Goal: Task Accomplishment & Management: Complete application form

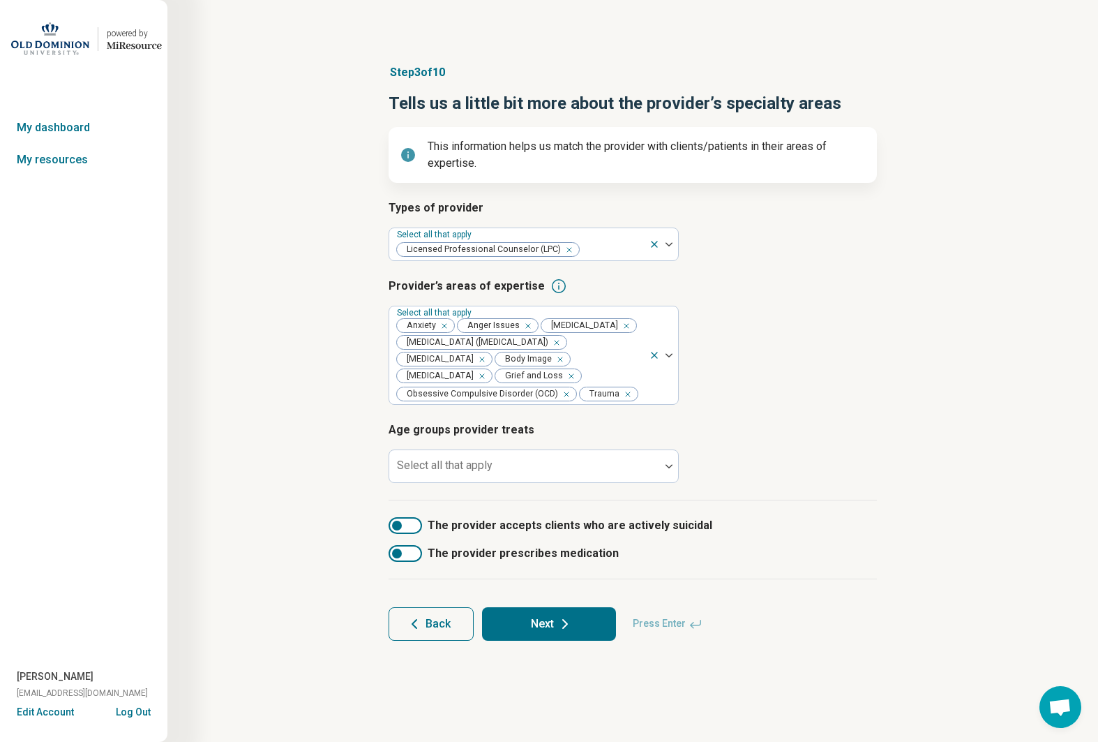
click at [544, 640] on button "Next" at bounding box center [549, 623] width 134 height 33
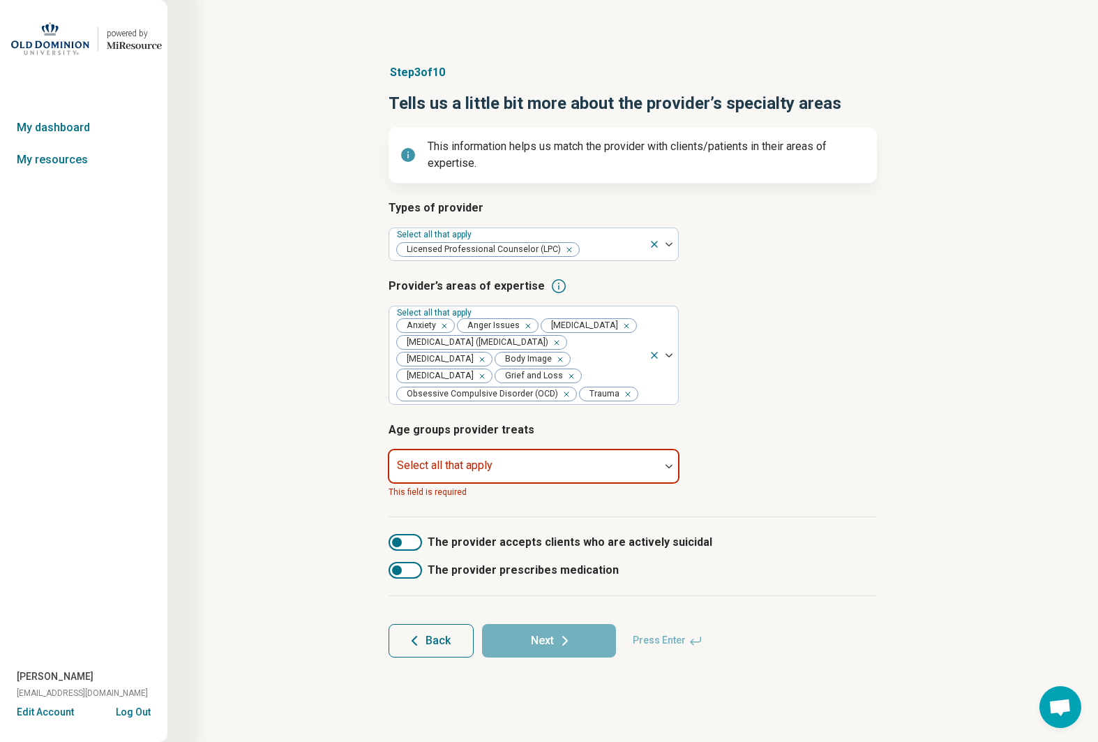
click at [468, 472] on label "Select all that apply" at bounding box center [445, 464] width 96 height 13
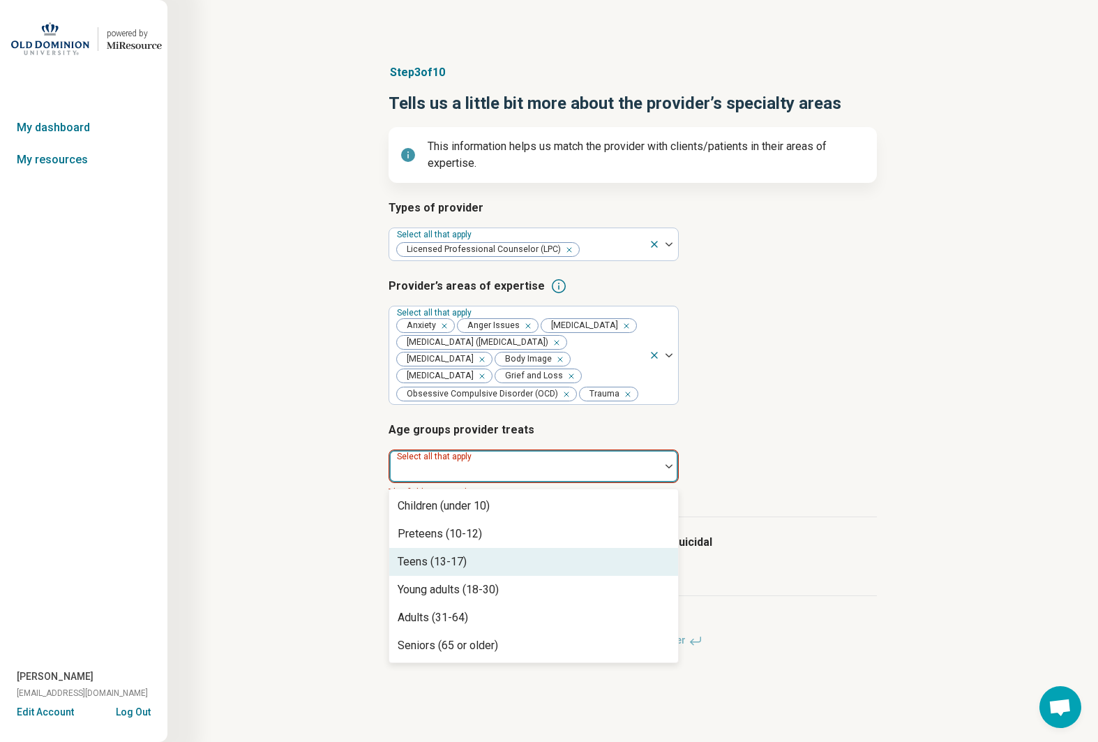
click at [476, 576] on div "Teens (13-17)" at bounding box center [533, 562] width 289 height 28
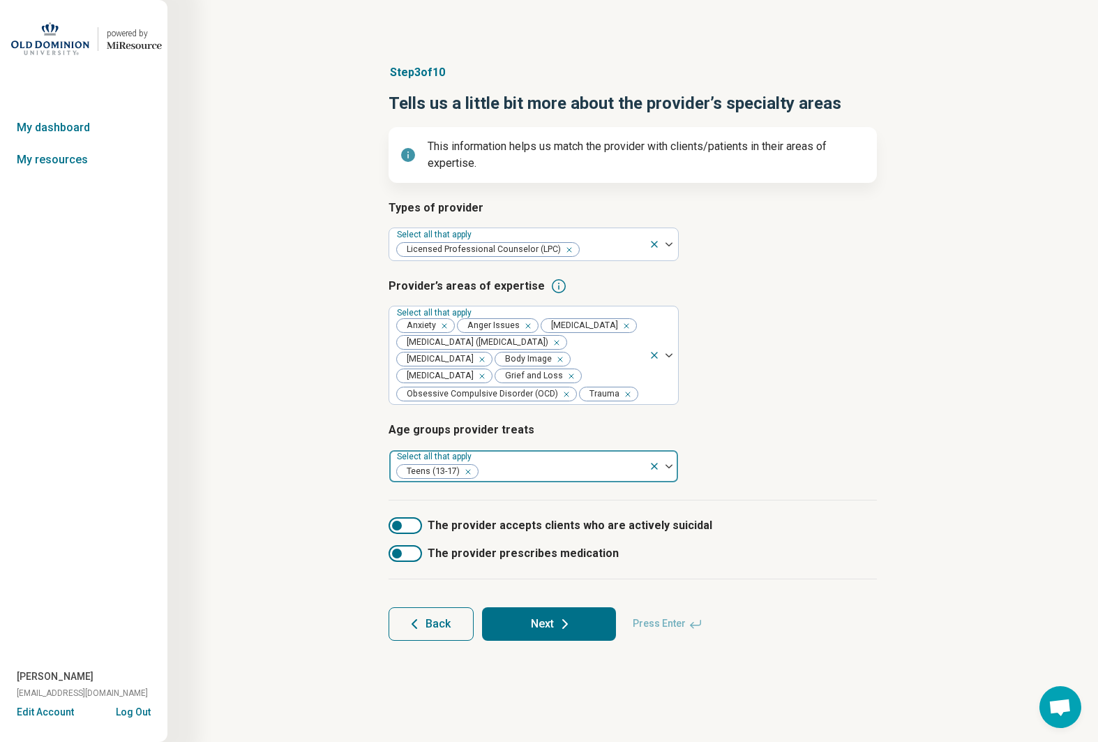
click at [515, 481] on div at bounding box center [561, 472] width 164 height 20
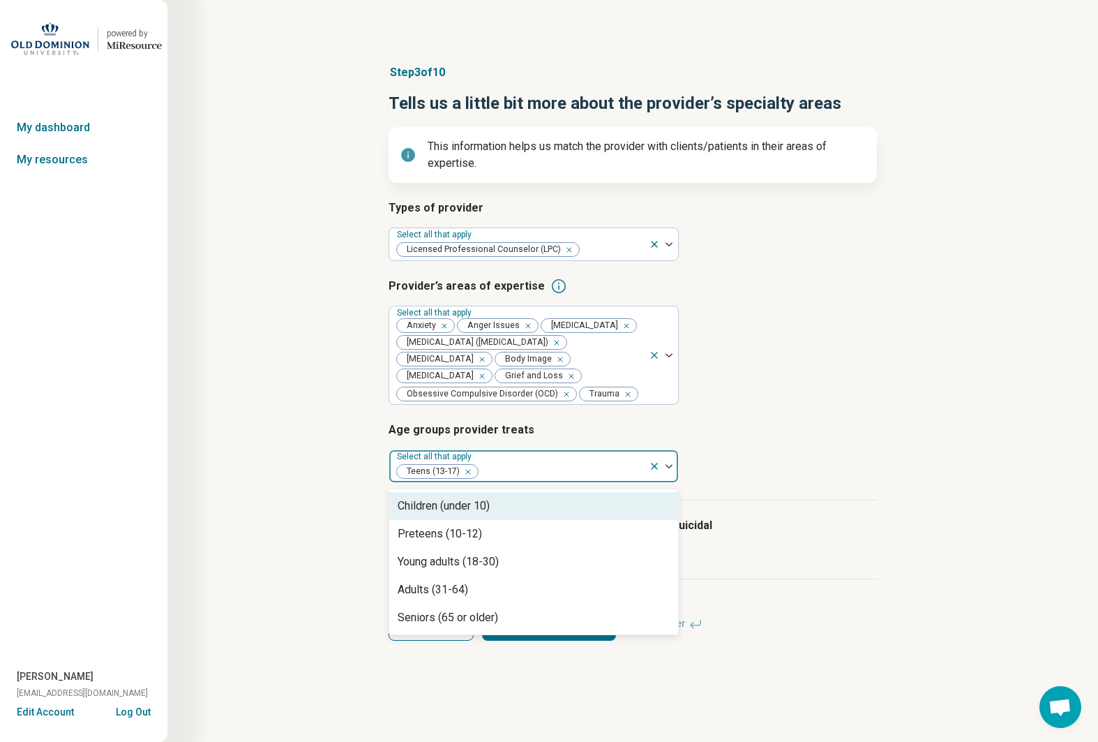
click at [515, 481] on div at bounding box center [561, 472] width 164 height 20
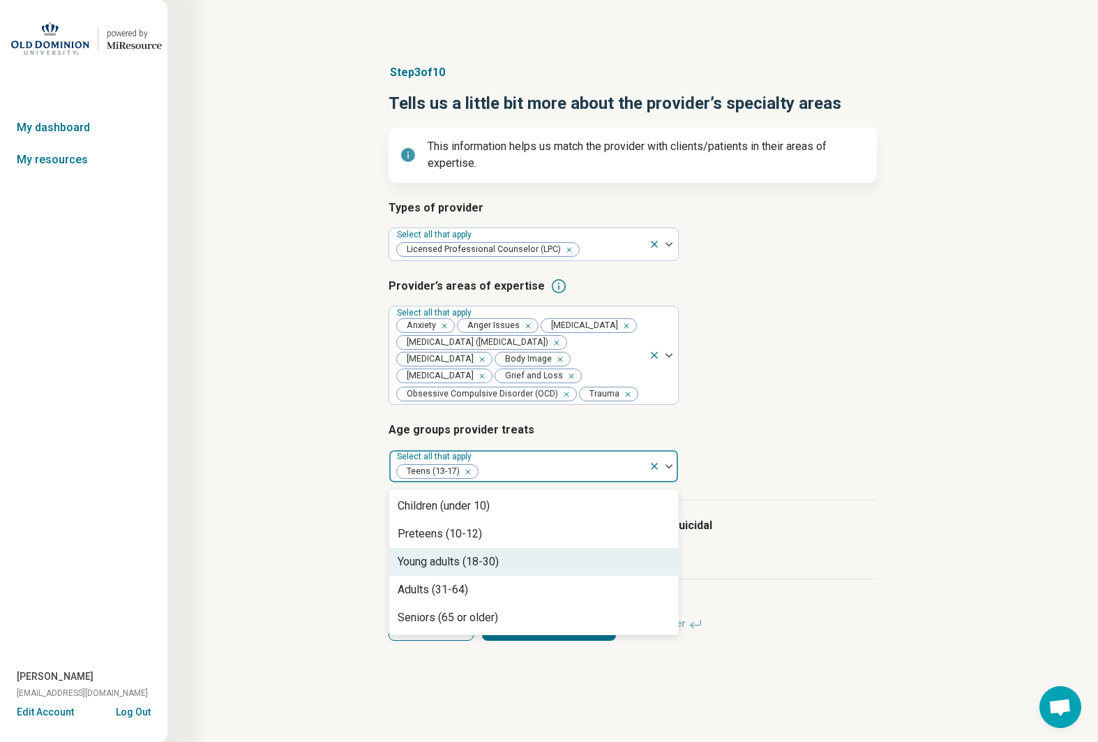
click at [491, 570] on div "Young adults (18-30)" at bounding box center [448, 561] width 101 height 17
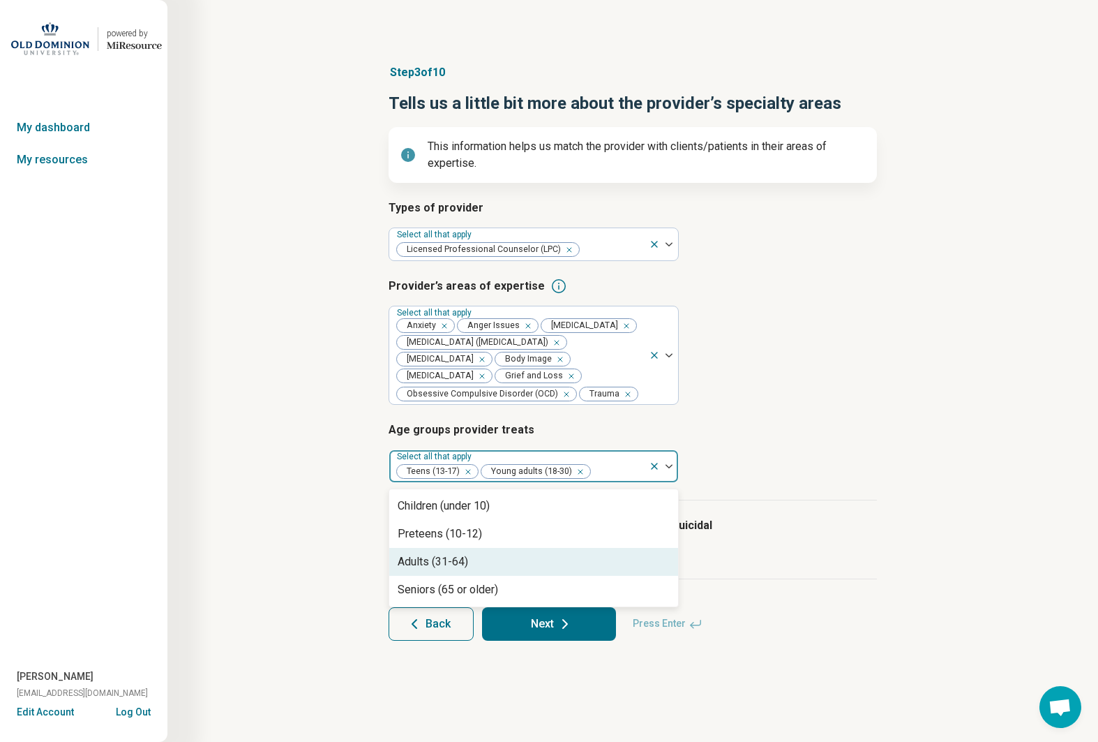
drag, startPoint x: 527, startPoint y: 594, endPoint x: 532, endPoint y: 587, distance: 8.5
click at [529, 576] on div "Adults (31-64)" at bounding box center [533, 562] width 289 height 28
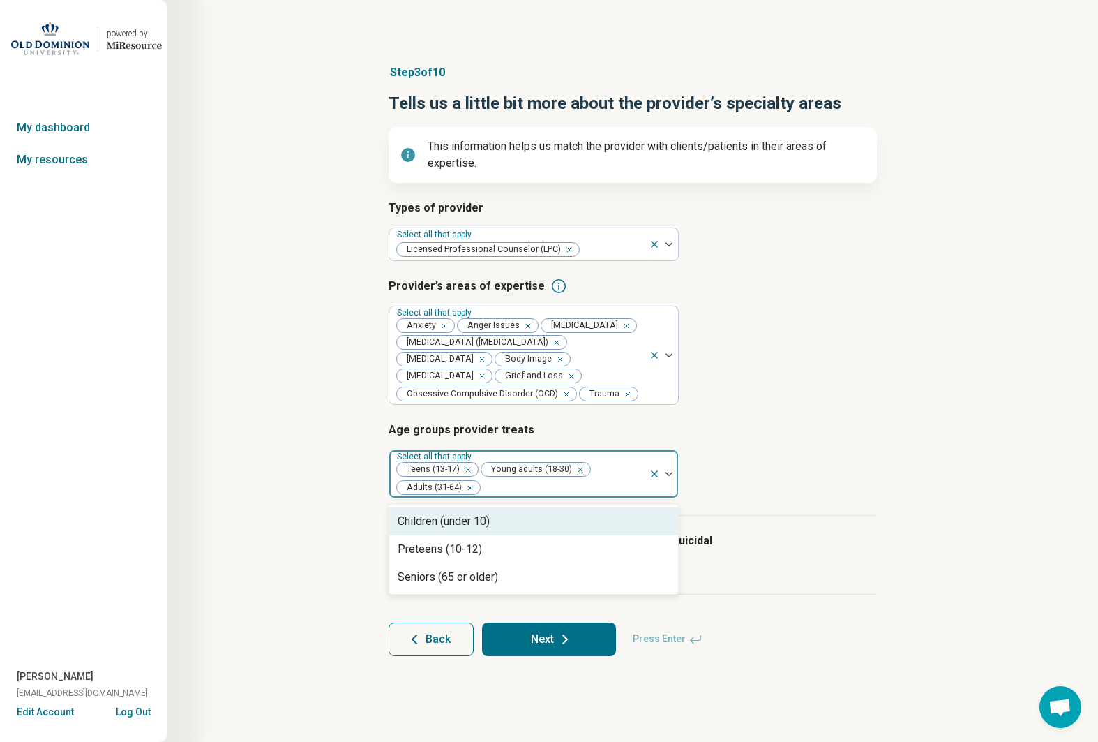
click at [800, 516] on div "Types of provider Select all that apply Licensed Professional Counselor (LPC) P…" at bounding box center [633, 358] width 488 height 316
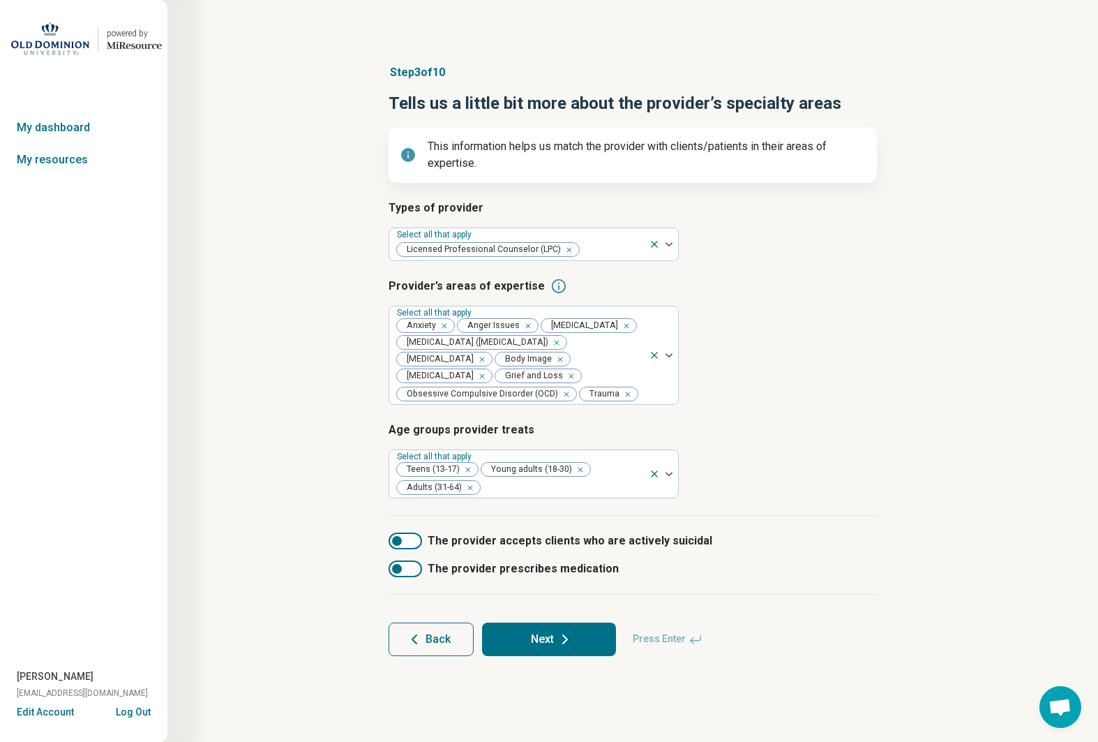
click at [546, 656] on button "Next" at bounding box center [549, 638] width 134 height 33
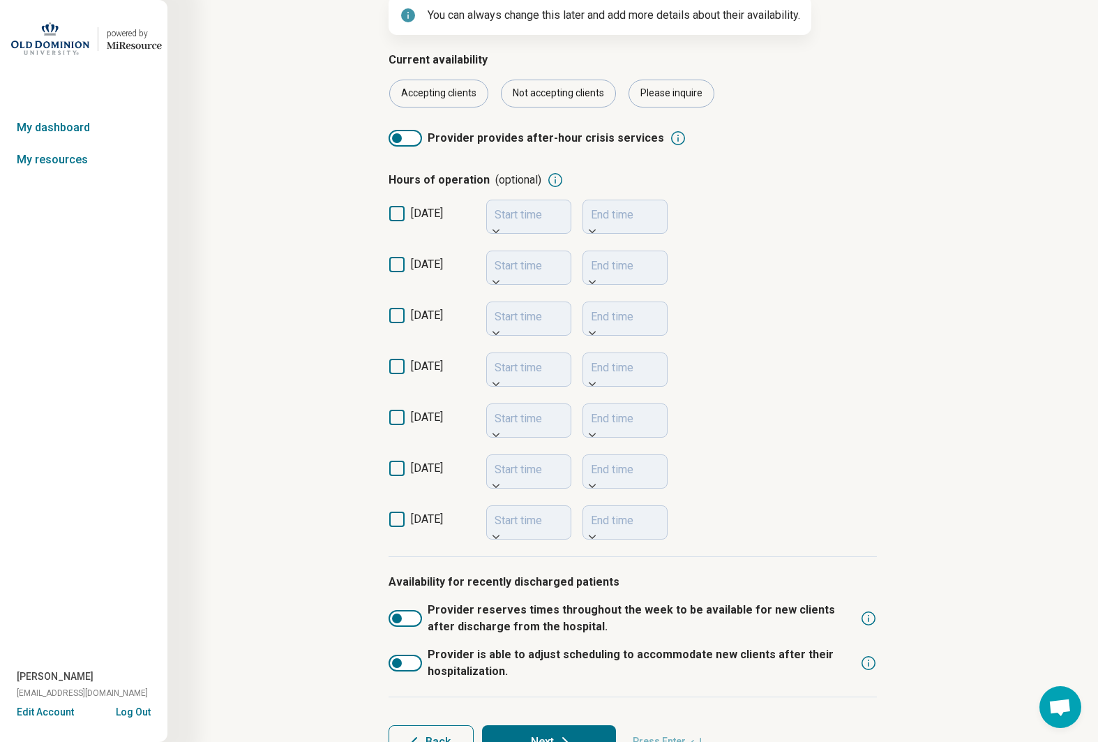
scroll to position [198, 0]
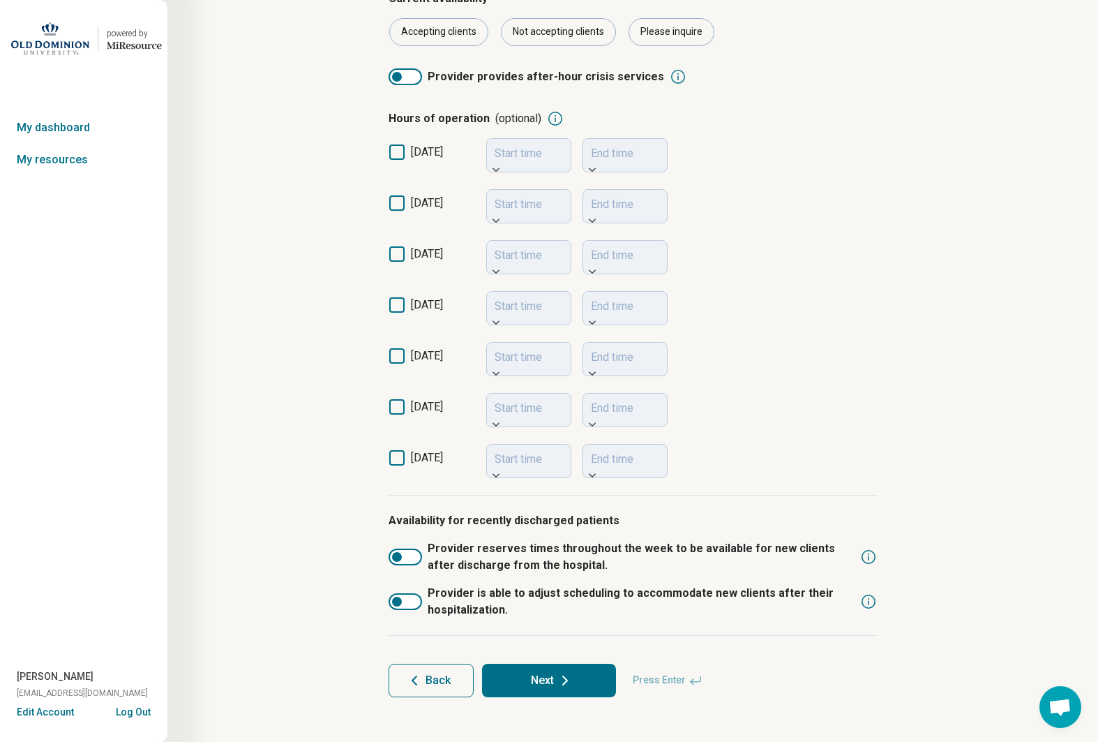
click at [551, 665] on button "Next" at bounding box center [549, 679] width 134 height 33
